Goal: Information Seeking & Learning: Understand process/instructions

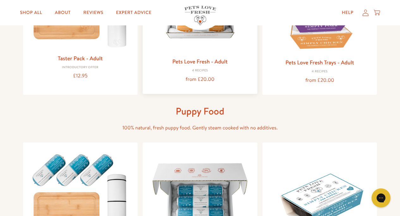
scroll to position [76, 0]
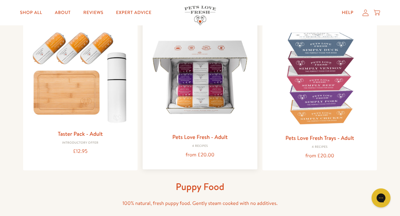
click at [198, 83] on img at bounding box center [200, 77] width 105 height 105
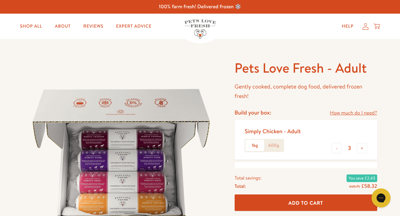
click at [283, 65] on h1 "Pets Love Fresh - Adult" at bounding box center [306, 67] width 143 height 17
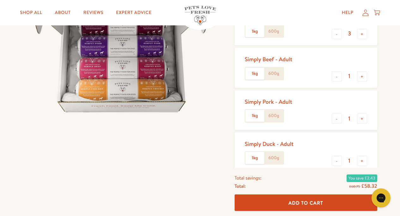
scroll to position [76, 0]
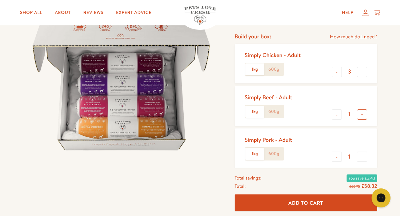
click at [363, 116] on button "+" at bounding box center [362, 114] width 10 height 10
type input "2"
click at [363, 159] on button "+" at bounding box center [362, 156] width 10 height 10
type input "2"
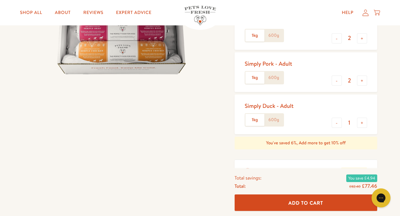
scroll to position [114, 0]
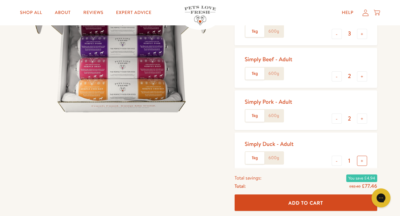
click at [363, 161] on button "+" at bounding box center [362, 160] width 10 height 10
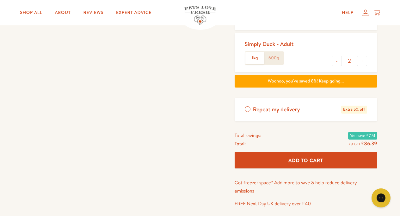
scroll to position [228, 0]
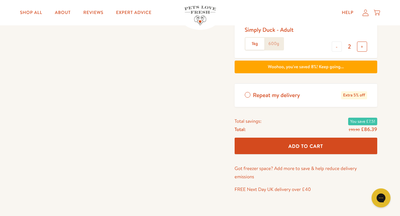
click at [363, 47] on button "+" at bounding box center [362, 46] width 10 height 10
type input "3"
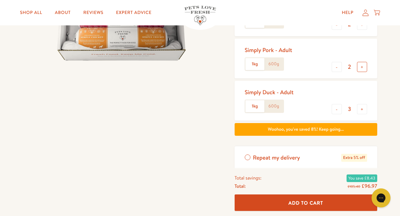
scroll to position [152, 0]
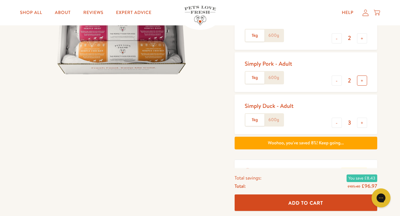
click at [362, 81] on button "+" at bounding box center [362, 80] width 10 height 10
type input "3"
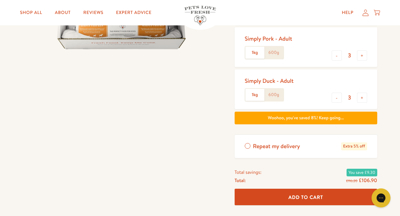
scroll to position [190, 0]
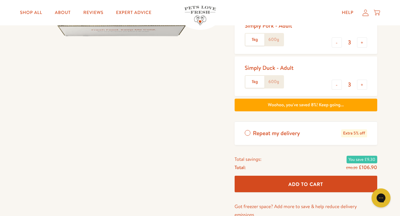
click at [248, 132] on label "Repeat my delivery Extra 5% off" at bounding box center [306, 133] width 143 height 23
click at [0, 0] on input "Repeat my delivery Extra 5% off" at bounding box center [0, 0] width 0 height 0
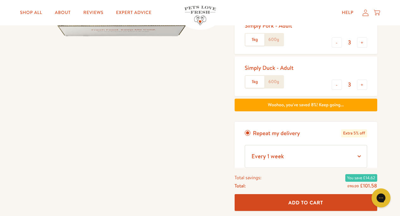
click at [248, 132] on label "Repeat my delivery Extra 5% off" at bounding box center [306, 133] width 143 height 23
click at [0, 0] on input "Repeat my delivery Extra 5% off" at bounding box center [0, 0] width 0 height 0
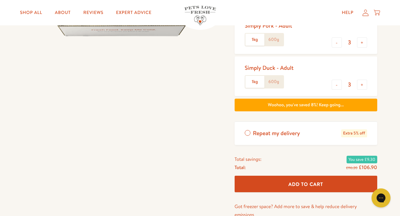
click at [250, 132] on label "Repeat my delivery Extra 5% off" at bounding box center [306, 133] width 143 height 23
click at [0, 0] on input "Repeat my delivery Extra 5% off" at bounding box center [0, 0] width 0 height 0
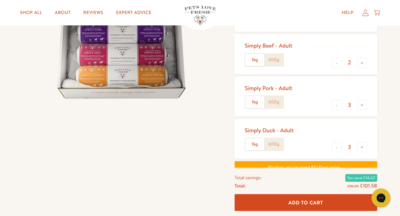
scroll to position [114, 0]
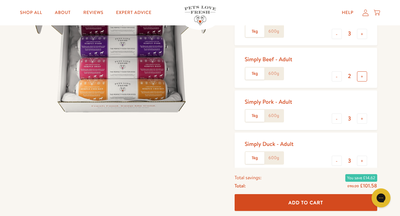
click at [365, 77] on button "+" at bounding box center [362, 76] width 10 height 10
type input "3"
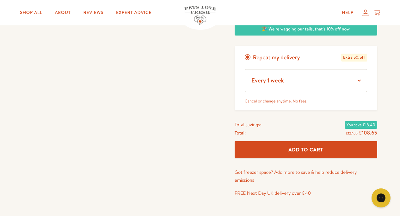
scroll to position [266, 0]
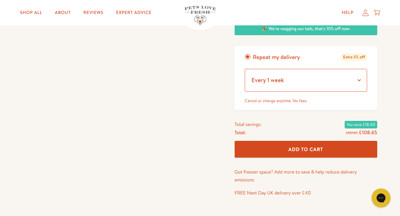
click at [359, 80] on select "Every 1 week Every 2 weeks Every 3 weeks Every 5 weeks Every 7 weeks Every 11 w…" at bounding box center [306, 80] width 122 height 23
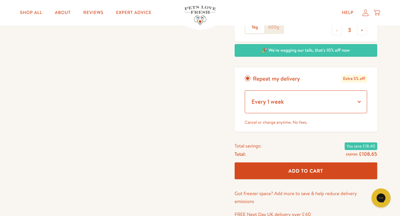
scroll to position [228, 0]
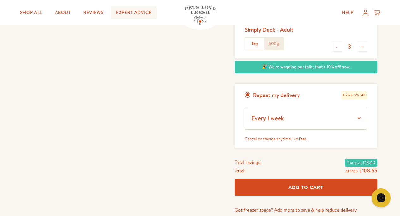
click at [126, 16] on link "Expert Advice" at bounding box center [134, 12] width 46 height 13
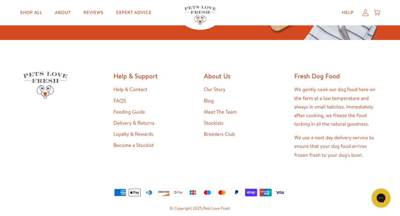
scroll to position [1132, 0]
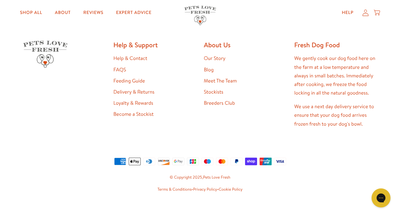
click at [137, 99] on link "Loyalty & Rewards" at bounding box center [134, 102] width 40 height 7
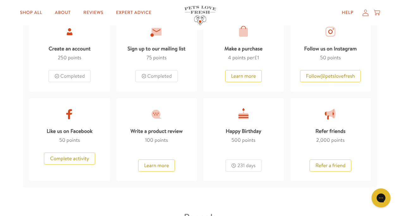
scroll to position [380, 0]
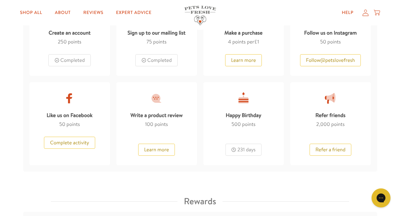
click at [242, 150] on div "231 days" at bounding box center [244, 145] width 36 height 19
click at [248, 116] on div "Happy Birthday" at bounding box center [243, 114] width 35 height 12
click at [244, 99] on div at bounding box center [243, 97] width 13 height 13
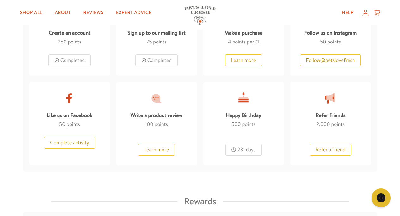
drag, startPoint x: 244, startPoint y: 99, endPoint x: 241, endPoint y: 107, distance: 8.1
click at [244, 99] on div at bounding box center [243, 97] width 13 height 13
click at [241, 126] on span "500 points" at bounding box center [244, 124] width 24 height 7
click at [242, 126] on span "points" at bounding box center [248, 124] width 13 height 7
click at [246, 116] on div "Happy Birthday" at bounding box center [243, 114] width 35 height 12
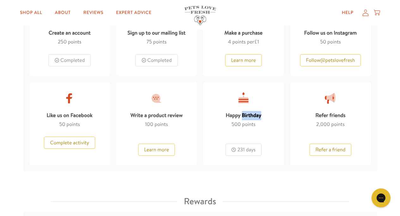
click at [247, 116] on div "Happy Birthday" at bounding box center [243, 114] width 35 height 12
click at [246, 98] on div at bounding box center [243, 97] width 13 height 13
click at [246, 99] on div at bounding box center [243, 97] width 13 height 13
click at [239, 116] on div "Happy Birthday" at bounding box center [243, 114] width 35 height 12
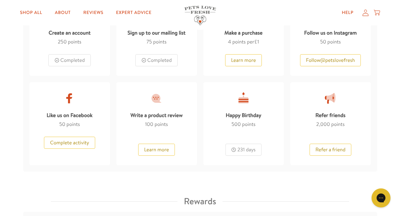
click at [238, 128] on div "500 points" at bounding box center [244, 124] width 24 height 9
click at [241, 150] on div "231 days" at bounding box center [244, 145] width 36 height 19
click at [246, 103] on div at bounding box center [243, 97] width 13 height 13
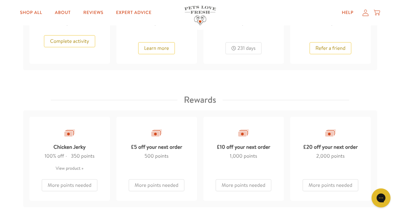
scroll to position [494, 0]
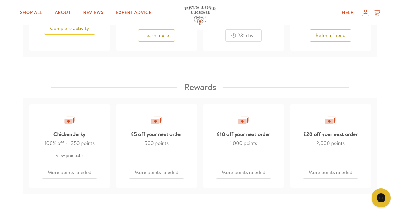
click at [157, 123] on div at bounding box center [156, 119] width 13 height 13
click at [158, 135] on div "£5 off your next order" at bounding box center [156, 133] width 51 height 12
click at [156, 150] on div "£5 off your next order 500 points More points needed" at bounding box center [156, 146] width 81 height 84
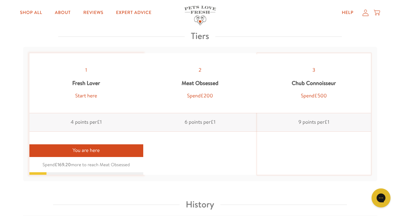
scroll to position [684, 0]
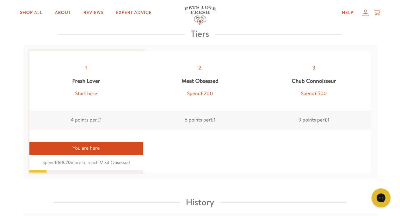
click at [86, 95] on div "Start here" at bounding box center [86, 93] width 22 height 9
drag, startPoint x: 86, startPoint y: 95, endPoint x: 96, endPoint y: 94, distance: 9.9
click at [87, 95] on div "Start here" at bounding box center [86, 93] width 22 height 9
click at [97, 94] on div "1 Fresh Lover Start here" at bounding box center [86, 81] width 114 height 60
click at [97, 99] on div "1 Fresh Lover Start here" at bounding box center [86, 81] width 114 height 60
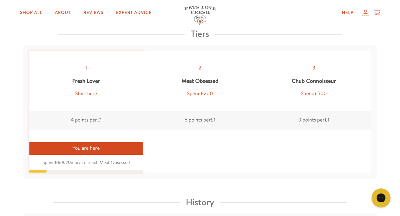
click at [86, 96] on div "Start here" at bounding box center [86, 93] width 22 height 9
click at [85, 91] on div "Start here" at bounding box center [86, 93] width 22 height 9
click at [201, 91] on span "Spend £200" at bounding box center [200, 93] width 26 height 7
click at [204, 93] on span "£200" at bounding box center [207, 93] width 12 height 7
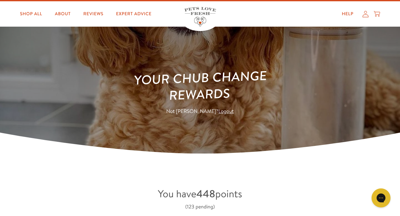
scroll to position [0, 0]
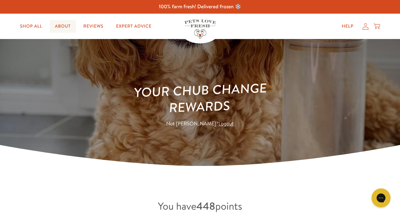
click at [61, 27] on link "About" at bounding box center [63, 26] width 26 height 13
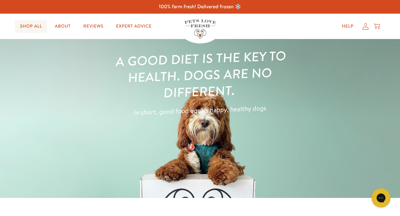
click at [33, 25] on link "Shop All" at bounding box center [31, 26] width 32 height 13
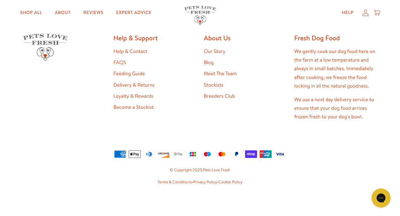
scroll to position [1081, 0]
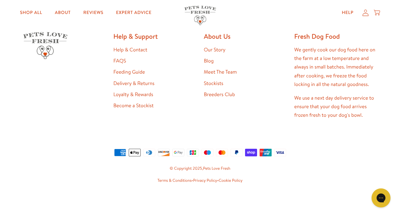
click at [138, 73] on link "Feeding Guide" at bounding box center [130, 71] width 32 height 7
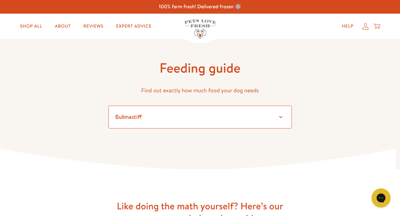
click at [109, 105] on select "Select a breed Affenpinscher Afghan hound Airedale terrier Akita Alaskan Malamu…" at bounding box center [201, 116] width 184 height 23
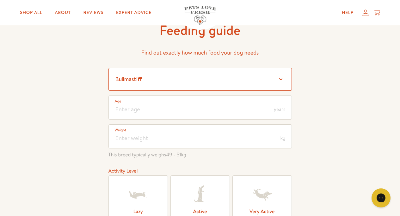
scroll to position [38, 0]
click at [109, 67] on select "Select a breed Affenpinscher Afghan hound Airedale terrier Akita Alaskan Malamu…" at bounding box center [201, 78] width 184 height 23
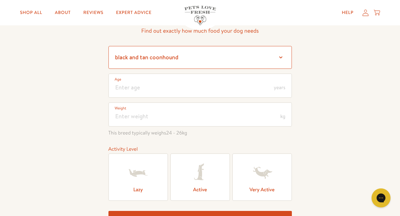
scroll to position [76, 0]
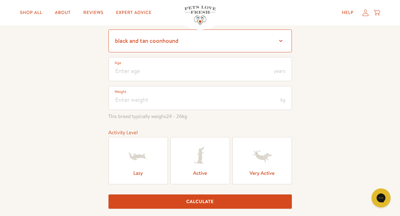
select select "32"
click at [109, 29] on select "Select a breed Affenpinscher Afghan hound Airedale terrier Akita Alaskan Malamu…" at bounding box center [201, 40] width 184 height 23
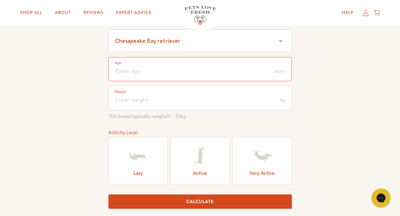
click at [231, 71] on input "number" at bounding box center [201, 69] width 184 height 24
type input "12"
click at [285, 102] on span "kg" at bounding box center [282, 99] width 5 height 5
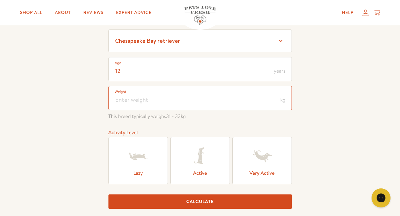
click at [120, 98] on input "number" at bounding box center [201, 98] width 184 height 24
type input "29"
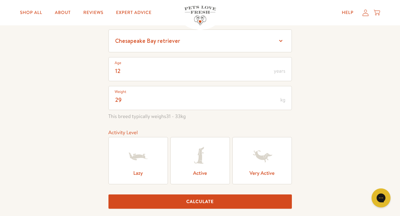
click at [204, 165] on icon at bounding box center [200, 155] width 25 height 25
click at [0, 0] on input "Active" at bounding box center [0, 0] width 0 height 0
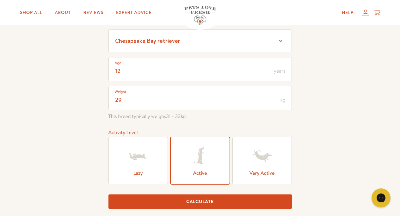
click at [204, 201] on button "Calculate" at bounding box center [201, 201] width 184 height 14
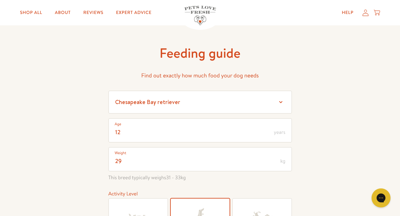
scroll to position [38, 0]
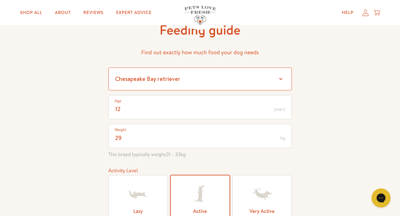
drag, startPoint x: 282, startPoint y: 80, endPoint x: 200, endPoint y: 82, distance: 82.0
